Goal: Information Seeking & Learning: Check status

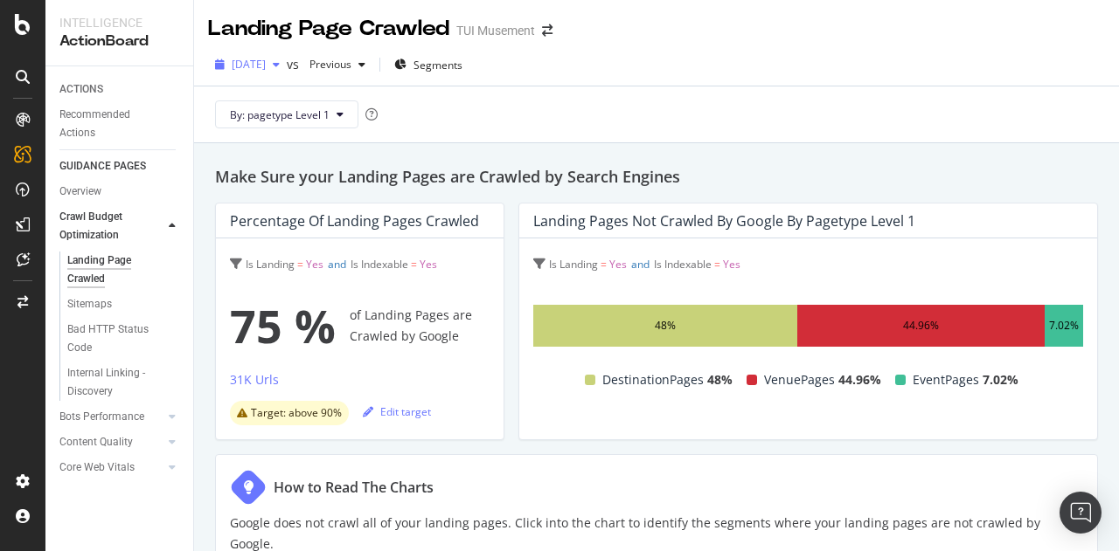
click at [266, 66] on span "2025 Aug. 26th" at bounding box center [249, 64] width 34 height 15
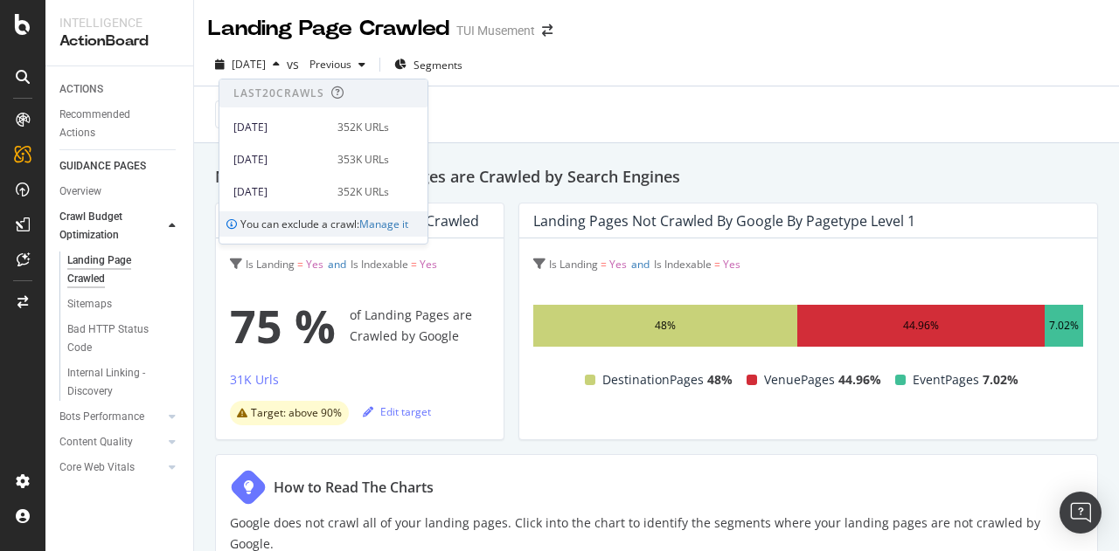
click at [559, 104] on div "By: pagetype Level 1" at bounding box center [656, 115] width 897 height 56
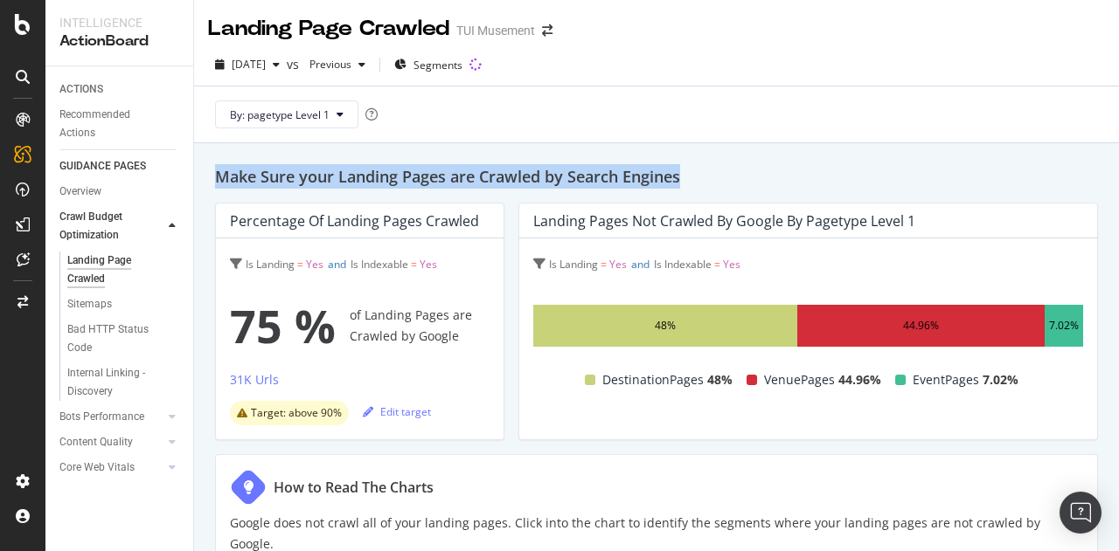
drag, startPoint x: 697, startPoint y: 165, endPoint x: 216, endPoint y: 170, distance: 480.7
click at [216, 170] on h2 "Make Sure your Landing Pages are Crawled by Search Engines" at bounding box center [656, 176] width 883 height 24
click at [252, 165] on h2 "Make Sure your Landing Pages are Crawled by Search Engines" at bounding box center [656, 176] width 883 height 24
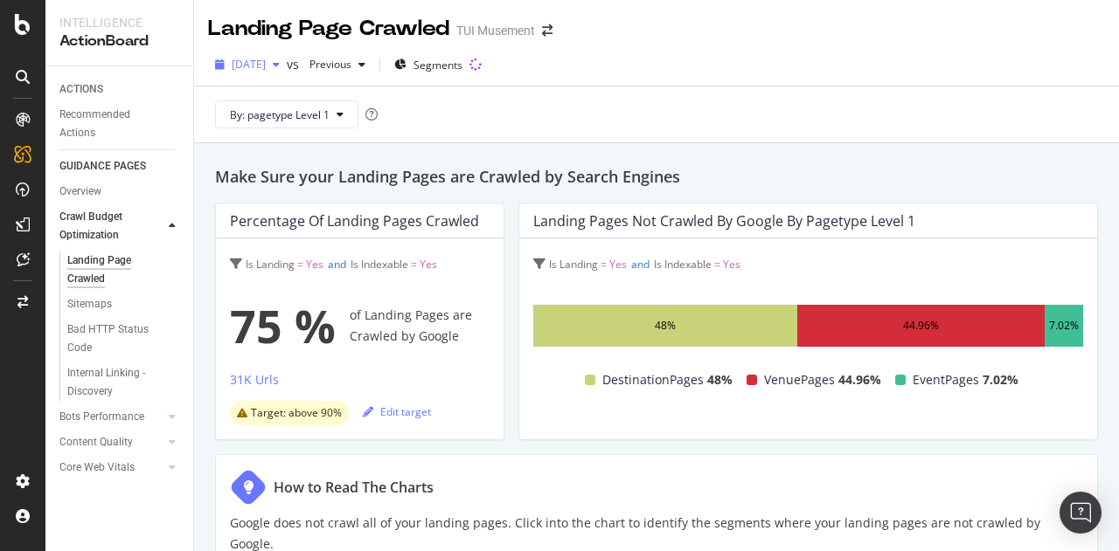
click at [287, 73] on div "2025 Aug. 26th" at bounding box center [247, 65] width 79 height 26
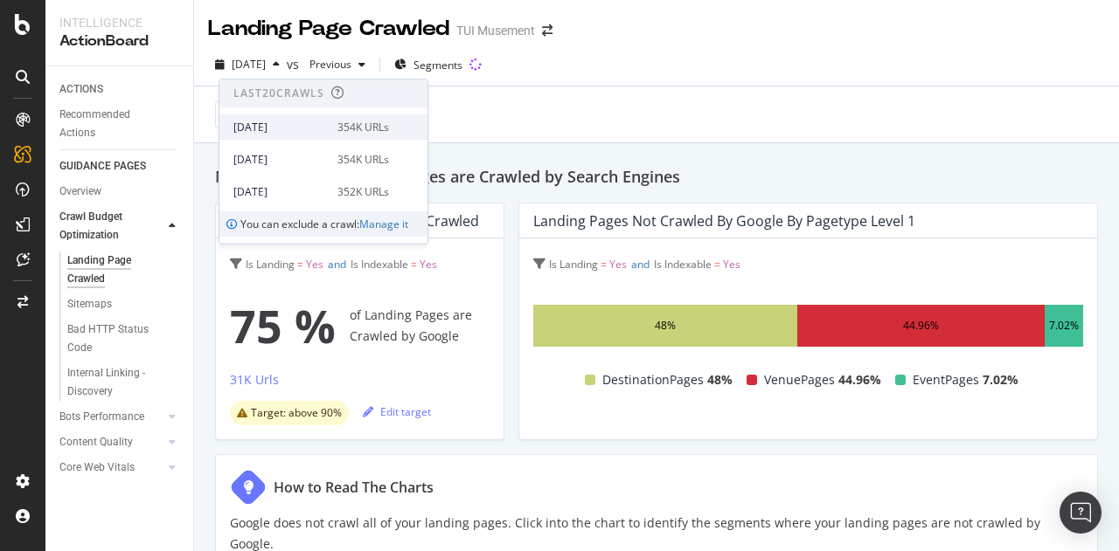
click at [294, 128] on div "[DATE]" at bounding box center [280, 128] width 94 height 16
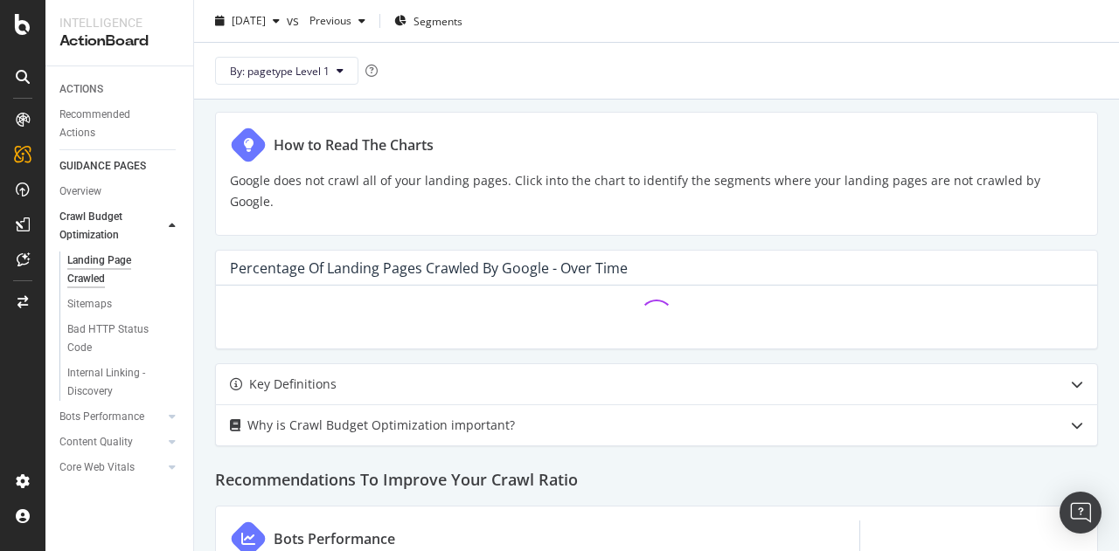
scroll to position [350, 0]
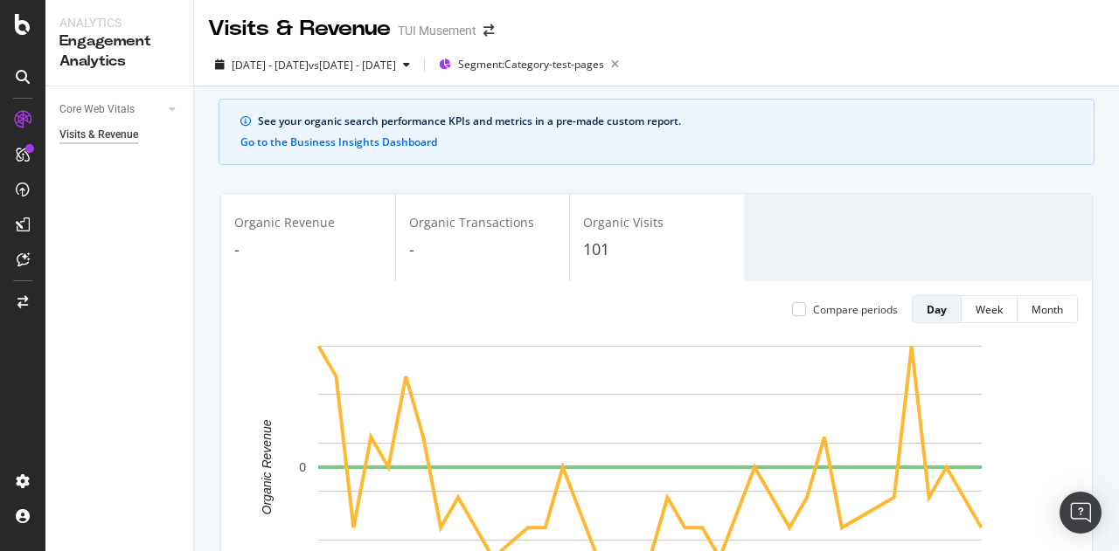
scroll to position [45, 0]
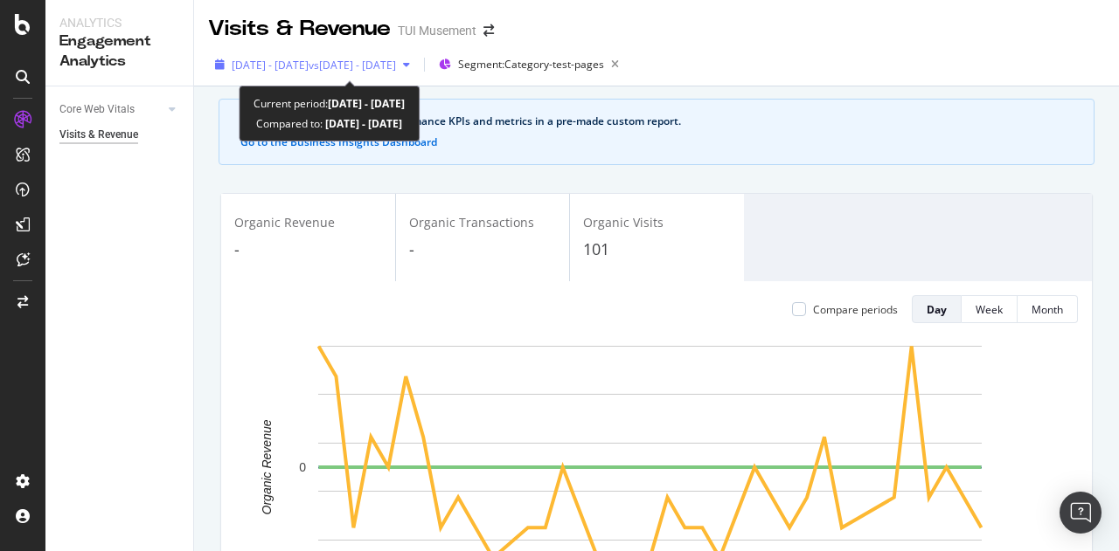
click at [308, 60] on span "2025 Jul. 9th - Sep. 6th" at bounding box center [270, 65] width 77 height 15
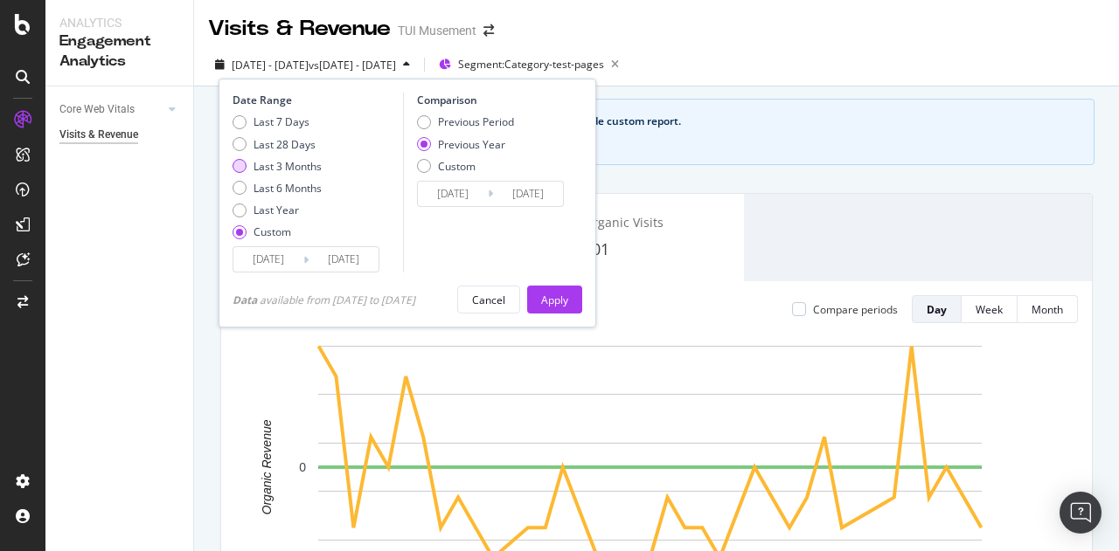
click at [275, 165] on div "Last 3 Months" at bounding box center [287, 166] width 68 height 15
type input "2025/06/13"
type input "2025/09/12"
type input "2024/06/14"
type input "2024/09/13"
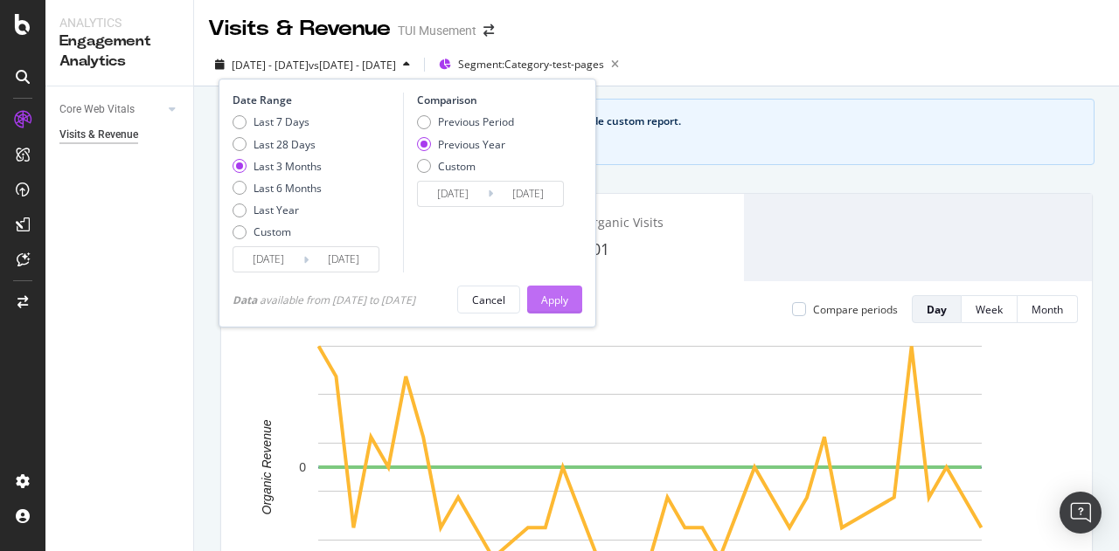
click at [568, 293] on div "Apply" at bounding box center [554, 300] width 27 height 15
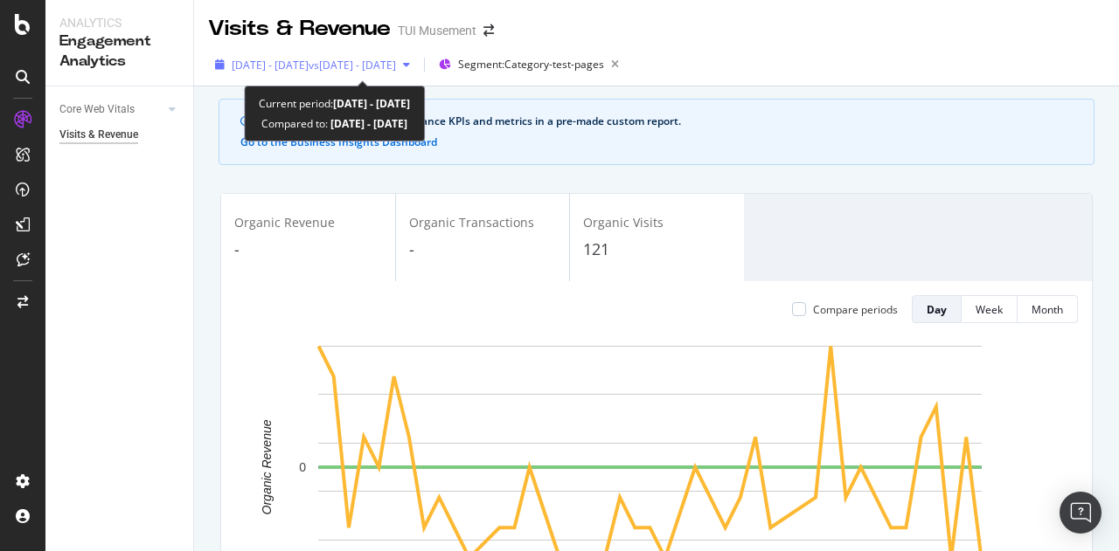
click at [328, 53] on div "2025 Jun. 13th - Sep. 12th vs 2024 Jun. 14th - Sep. 13th" at bounding box center [312, 65] width 209 height 26
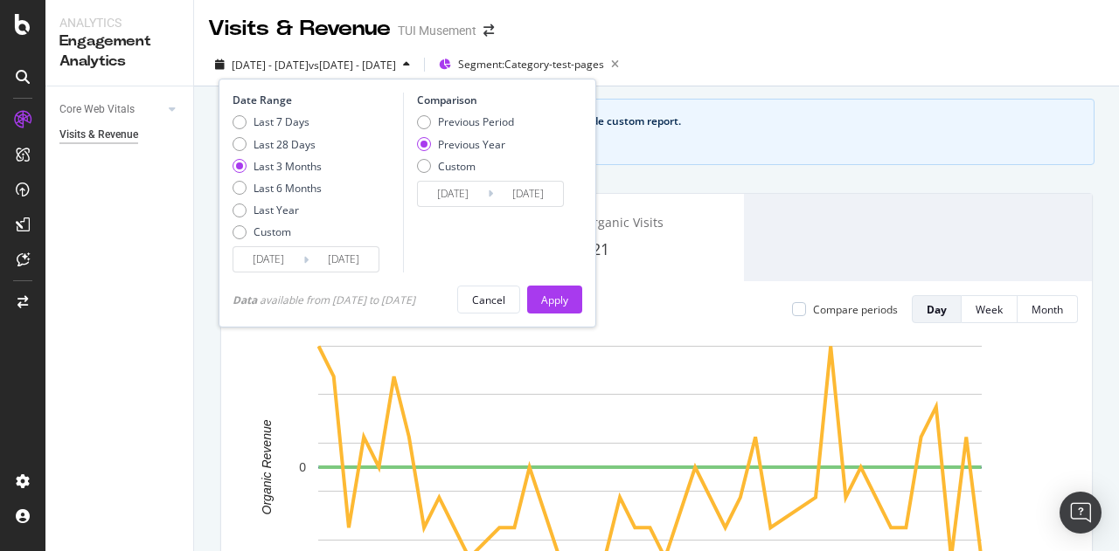
click at [267, 262] on input "2025/06/13" at bounding box center [268, 259] width 70 height 24
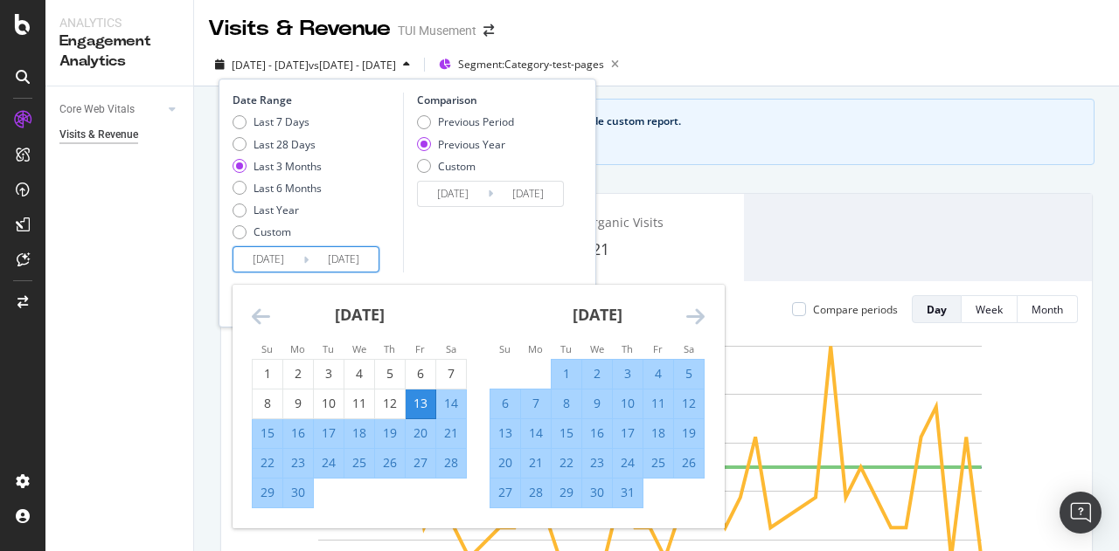
click at [697, 312] on icon "Move forward to switch to the next month." at bounding box center [695, 316] width 18 height 21
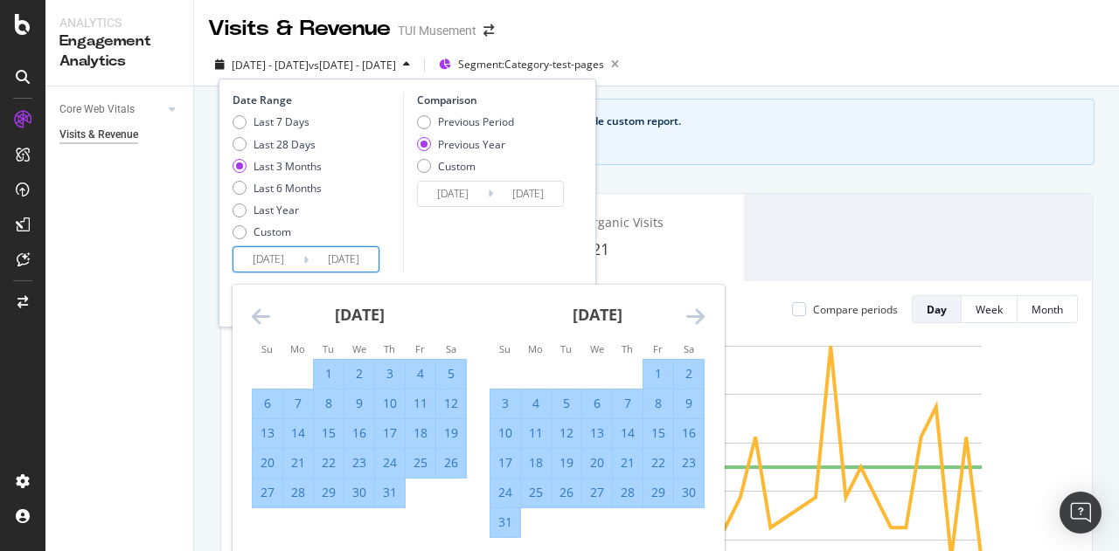
click at [654, 370] on div "1" at bounding box center [658, 373] width 30 height 17
type input "2025/08/01"
type input "2024/08/02"
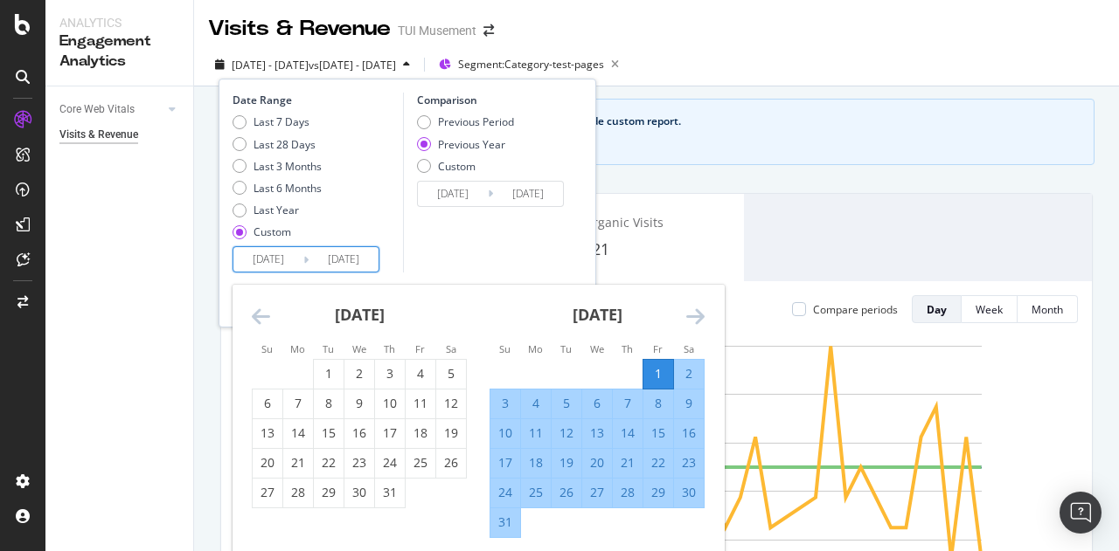
click at [697, 322] on icon "Move forward to switch to the next month." at bounding box center [695, 316] width 18 height 21
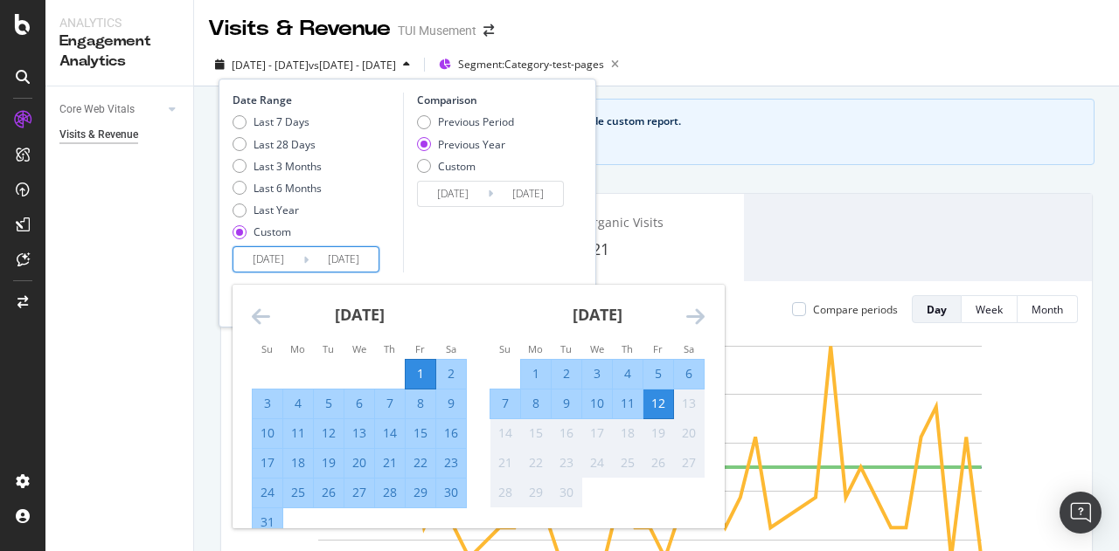
click at [661, 401] on div "12" at bounding box center [658, 403] width 30 height 17
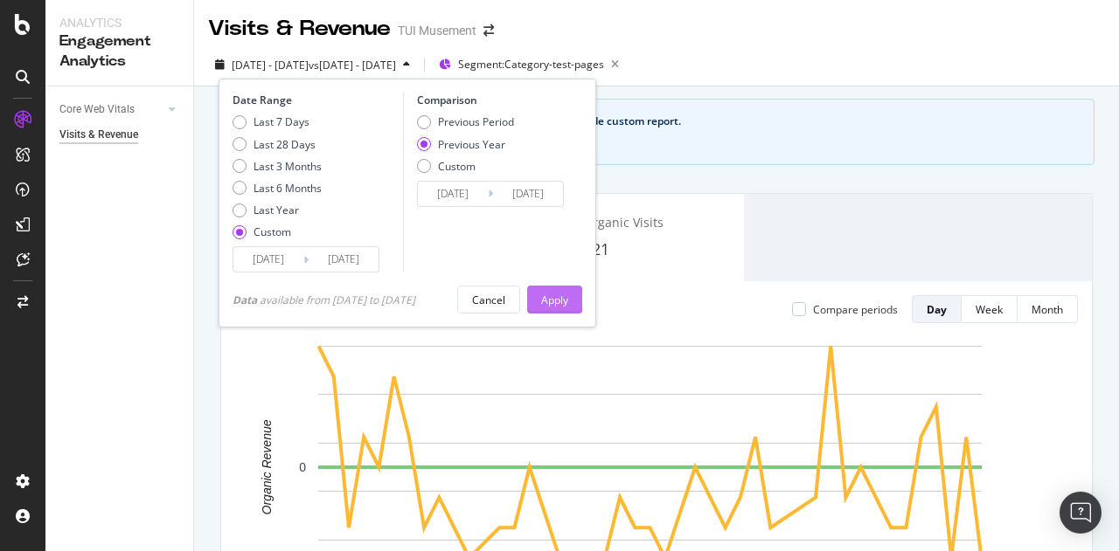
click at [565, 295] on div "Apply" at bounding box center [554, 300] width 27 height 15
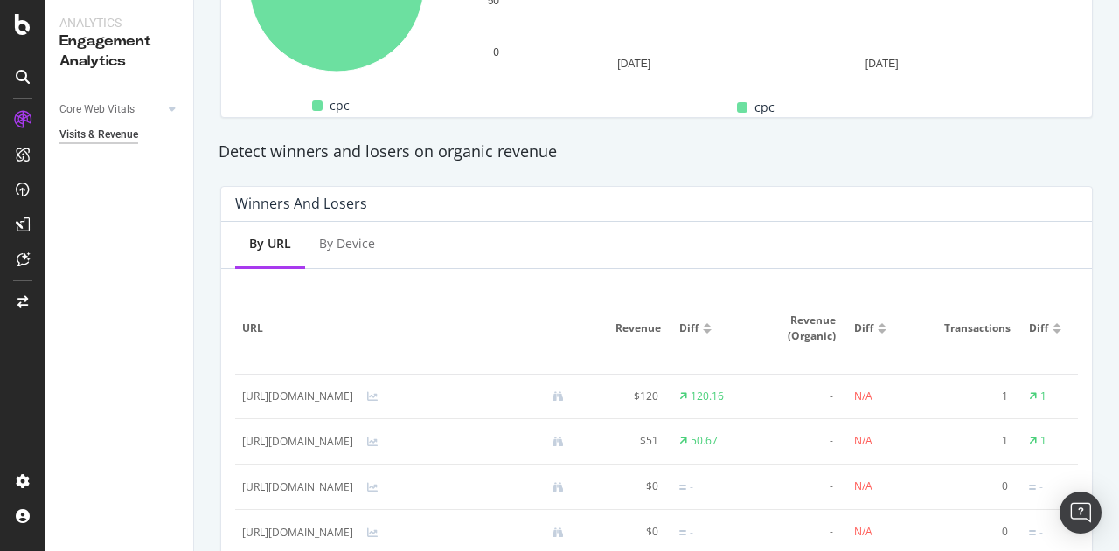
scroll to position [1164, 0]
